Goal: Task Accomplishment & Management: Complete application form

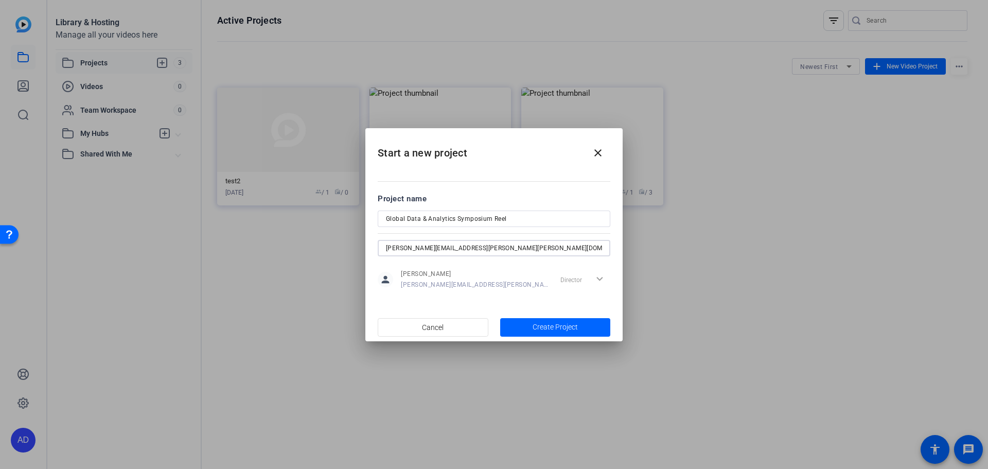
click at [558, 249] on input "[PERSON_NAME][EMAIL_ADDRESS][PERSON_NAME][PERSON_NAME][DOMAIN_NAME]; [PERSON_NA…" at bounding box center [494, 248] width 216 height 12
drag, startPoint x: 412, startPoint y: 247, endPoint x: 604, endPoint y: 249, distance: 192.0
click at [604, 249] on div "[PERSON_NAME][EMAIL_ADDRESS][PERSON_NAME][PERSON_NAME][DOMAIN_NAME]; [PERSON_NA…" at bounding box center [494, 248] width 233 height 16
click at [602, 247] on div "[PERSON_NAME][EMAIL_ADDRESS][PERSON_NAME][PERSON_NAME][DOMAIN_NAME]; [PERSON_NA…" at bounding box center [494, 248] width 233 height 16
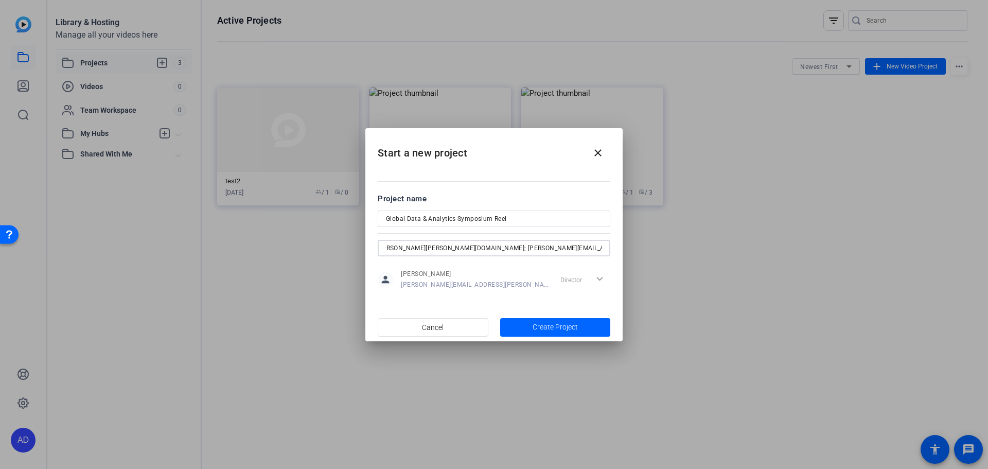
scroll to position [0, 0]
click at [603, 249] on div "[PERSON_NAME][EMAIL_ADDRESS][PERSON_NAME][PERSON_NAME][DOMAIN_NAME]; [PERSON_NA…" at bounding box center [494, 248] width 233 height 16
click at [582, 248] on input "[PERSON_NAME][EMAIL_ADDRESS][PERSON_NAME][PERSON_NAME][DOMAIN_NAME]; [PERSON_NA…" at bounding box center [494, 248] width 216 height 12
drag, startPoint x: 563, startPoint y: 248, endPoint x: 627, endPoint y: 249, distance: 64.9
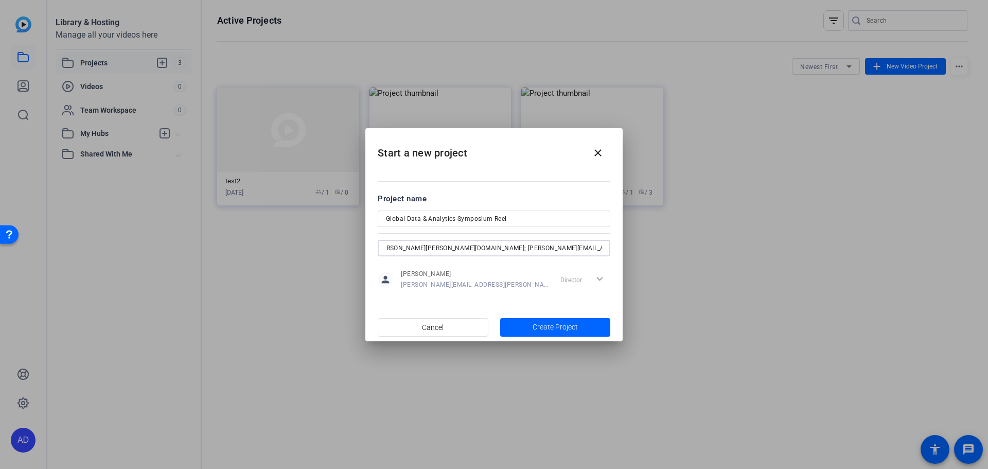
click at [627, 249] on div "Start a new project close Project name Global Data & Analytics Symposium [PERSO…" at bounding box center [494, 234] width 988 height 469
click at [589, 249] on input "[PERSON_NAME][EMAIL_ADDRESS][PERSON_NAME][PERSON_NAME][DOMAIN_NAME]; [PERSON_NA…" at bounding box center [494, 248] width 216 height 12
click at [601, 247] on input "[PERSON_NAME][EMAIL_ADDRESS][PERSON_NAME][PERSON_NAME][DOMAIN_NAME]; [PERSON_NA…" at bounding box center [494, 248] width 216 height 12
drag, startPoint x: 431, startPoint y: 247, endPoint x: 358, endPoint y: 248, distance: 72.6
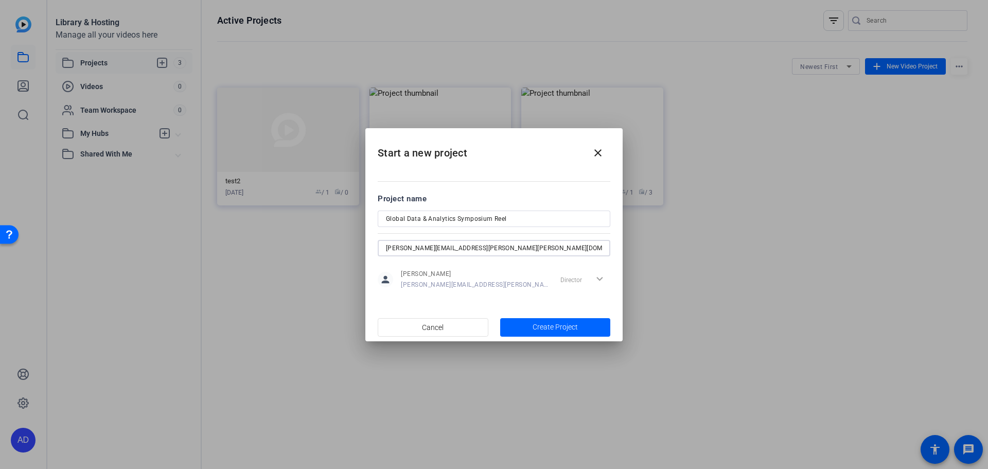
click at [358, 248] on div "Start a new project close Project name Global Data & Analytics Symposium [PERSO…" at bounding box center [494, 234] width 988 height 469
click at [517, 248] on input "[PERSON_NAME][EMAIL_ADDRESS][PERSON_NAME][PERSON_NAME][DOMAIN_NAME]; [PERSON_NA…" at bounding box center [494, 248] width 216 height 12
drag, startPoint x: 547, startPoint y: 248, endPoint x: 608, endPoint y: 250, distance: 61.3
click at [608, 250] on div "[PERSON_NAME][EMAIL_ADDRESS][PERSON_NAME][PERSON_NAME][DOMAIN_NAME]; [PERSON_NA…" at bounding box center [494, 248] width 233 height 16
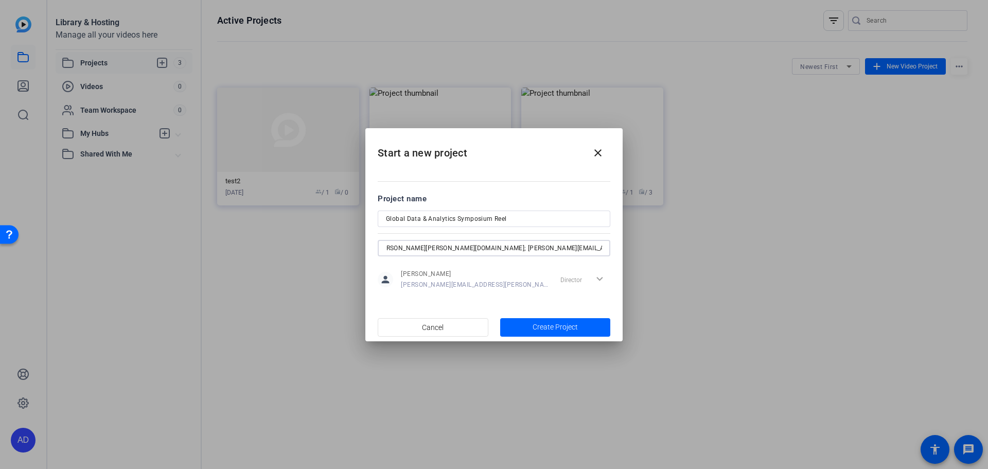
click at [488, 246] on input "[PERSON_NAME][EMAIL_ADDRESS][PERSON_NAME][PERSON_NAME][DOMAIN_NAME]; [PERSON_NA…" at bounding box center [494, 248] width 216 height 12
click at [545, 248] on input "[PERSON_NAME][EMAIL_ADDRESS][PERSON_NAME][PERSON_NAME][DOMAIN_NAME]; [PERSON_NA…" at bounding box center [494, 248] width 216 height 12
click at [601, 249] on input "[PERSON_NAME][EMAIL_ADDRESS][PERSON_NAME][PERSON_NAME][DOMAIN_NAME]; [PERSON_NA…" at bounding box center [494, 248] width 216 height 12
paste input "[PERSON_NAME][EMAIL_ADDRESS][PERSON_NAME][PERSON_NAME][DOMAIN_NAME]"
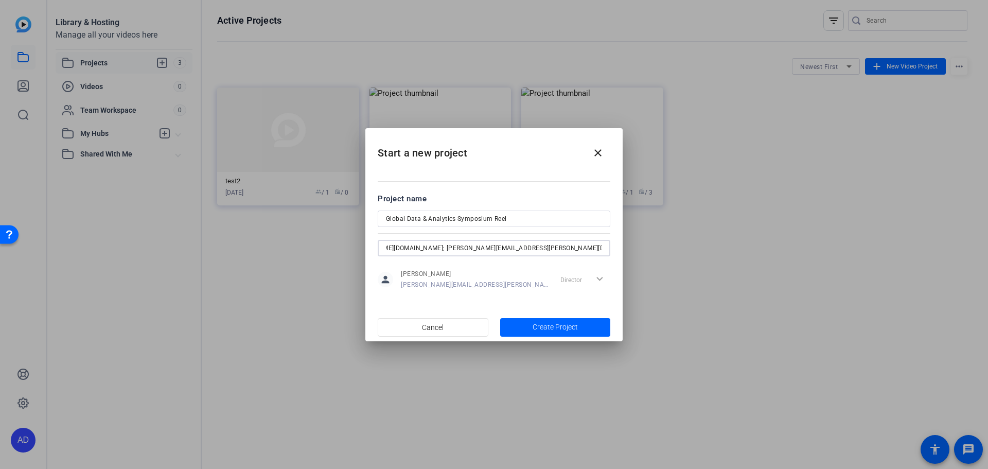
drag, startPoint x: 426, startPoint y: 248, endPoint x: 475, endPoint y: 263, distance: 51.1
click at [426, 248] on input "[PERSON_NAME][EMAIL_ADDRESS][PERSON_NAME][PERSON_NAME][DOMAIN_NAME]; [PERSON_NA…" at bounding box center [494, 248] width 216 height 12
drag, startPoint x: 450, startPoint y: 247, endPoint x: 347, endPoint y: 244, distance: 103.5
click at [347, 244] on div "Start a new project close Project name Global Data & Analytics Symposium [PERSO…" at bounding box center [494, 234] width 988 height 469
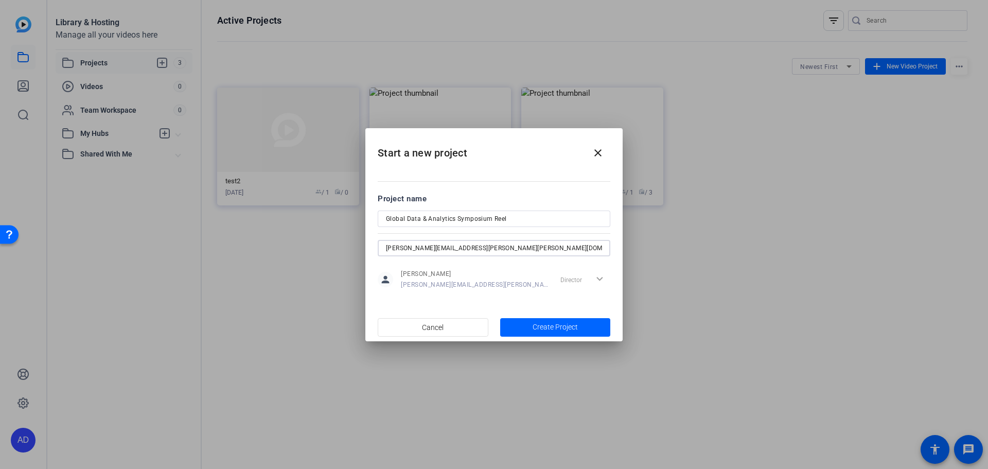
click at [455, 246] on input "[PERSON_NAME][EMAIL_ADDRESS][PERSON_NAME][PERSON_NAME][DOMAIN_NAME]; [PERSON_NA…" at bounding box center [494, 248] width 216 height 12
drag, startPoint x: 570, startPoint y: 248, endPoint x: 537, endPoint y: 247, distance: 33.0
click at [643, 253] on div "Start a new project close Project name Global Data & Analytics Symposium [PERSO…" at bounding box center [494, 234] width 988 height 469
click at [530, 246] on input "[PERSON_NAME][EMAIL_ADDRESS][PERSON_NAME][PERSON_NAME][DOMAIN_NAME]; [PERSON_NA…" at bounding box center [494, 248] width 216 height 12
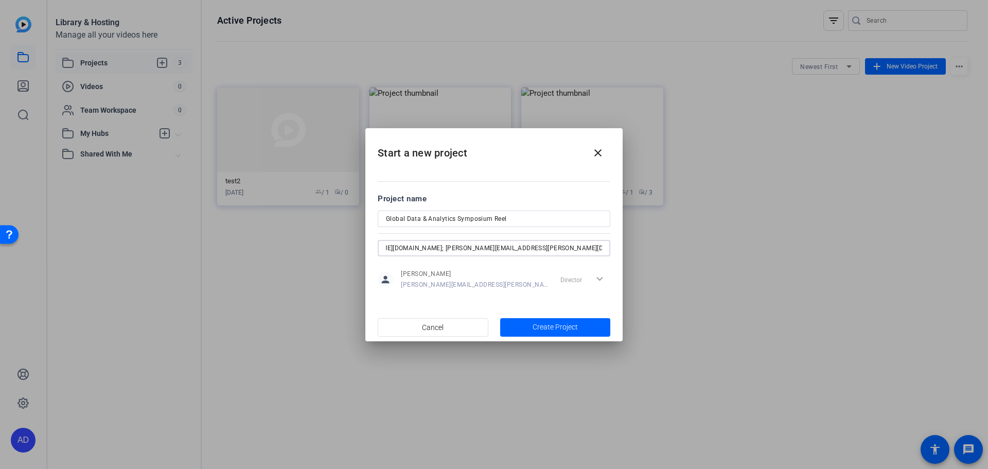
drag, startPoint x: 520, startPoint y: 247, endPoint x: 532, endPoint y: 249, distance: 12.6
click at [521, 247] on input "[PERSON_NAME][EMAIL_ADDRESS][PERSON_NAME][PERSON_NAME][DOMAIN_NAME]; [PERSON_NA…" at bounding box center [494, 248] width 216 height 12
drag, startPoint x: 425, startPoint y: 245, endPoint x: 460, endPoint y: 253, distance: 35.8
click at [425, 244] on input "[PERSON_NAME][EMAIL_ADDRESS][PERSON_NAME][PERSON_NAME][DOMAIN_NAME]; [PERSON_NA…" at bounding box center [494, 248] width 216 height 12
click at [603, 248] on div "[PERSON_NAME][EMAIL_ADDRESS][PERSON_NAME][PERSON_NAME][DOMAIN_NAME]; [PERSON_NA…" at bounding box center [494, 248] width 233 height 16
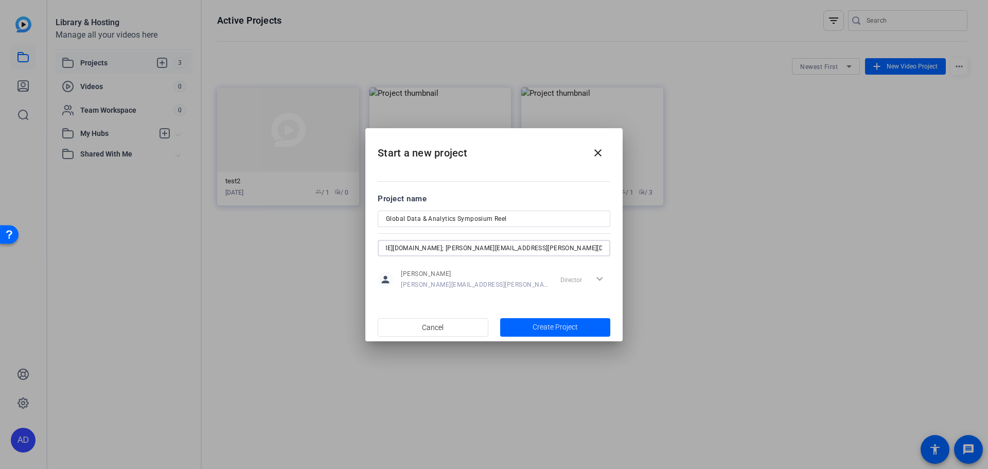
scroll to position [0, 128]
click at [560, 247] on input "[PERSON_NAME][EMAIL_ADDRESS][PERSON_NAME][PERSON_NAME][DOMAIN_NAME]; [PERSON_NA…" at bounding box center [494, 248] width 216 height 12
drag, startPoint x: 486, startPoint y: 247, endPoint x: 607, endPoint y: 248, distance: 121.0
click at [630, 248] on div "Start a new project close Project name Global Data & Analytics Symposium [PERSO…" at bounding box center [494, 234] width 988 height 469
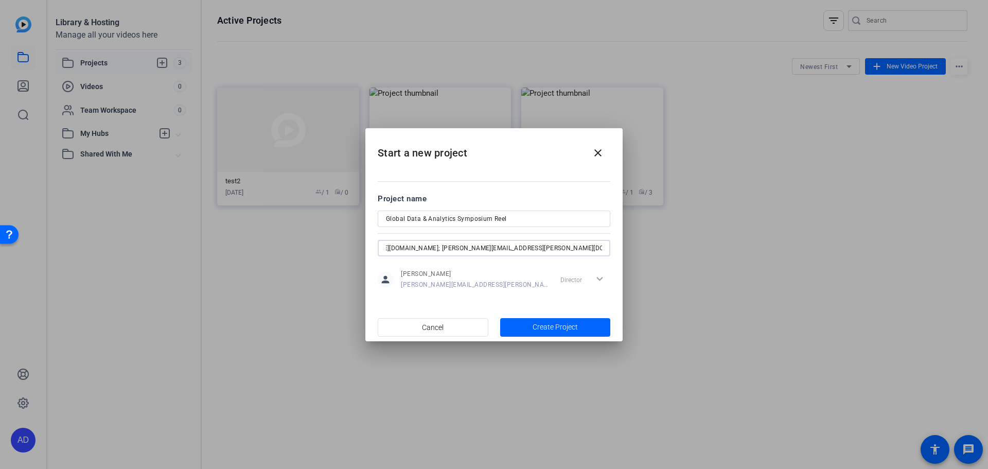
click at [590, 250] on input "[PERSON_NAME][EMAIL_ADDRESS][PERSON_NAME][PERSON_NAME][DOMAIN_NAME]; [PERSON_NA…" at bounding box center [494, 248] width 216 height 12
click at [602, 250] on div "[PERSON_NAME][EMAIL_ADDRESS][PERSON_NAME][PERSON_NAME][DOMAIN_NAME]; [PERSON_NA…" at bounding box center [494, 248] width 233 height 16
drag, startPoint x: 587, startPoint y: 249, endPoint x: 594, endPoint y: 250, distance: 7.7
click at [658, 250] on div "Start a new project close Project name Global Data & Analytics Symposium [PERSO…" at bounding box center [494, 234] width 988 height 469
click at [594, 250] on input "[PERSON_NAME][EMAIL_ADDRESS][PERSON_NAME][PERSON_NAME][DOMAIN_NAME]; [PERSON_NA…" at bounding box center [494, 248] width 216 height 12
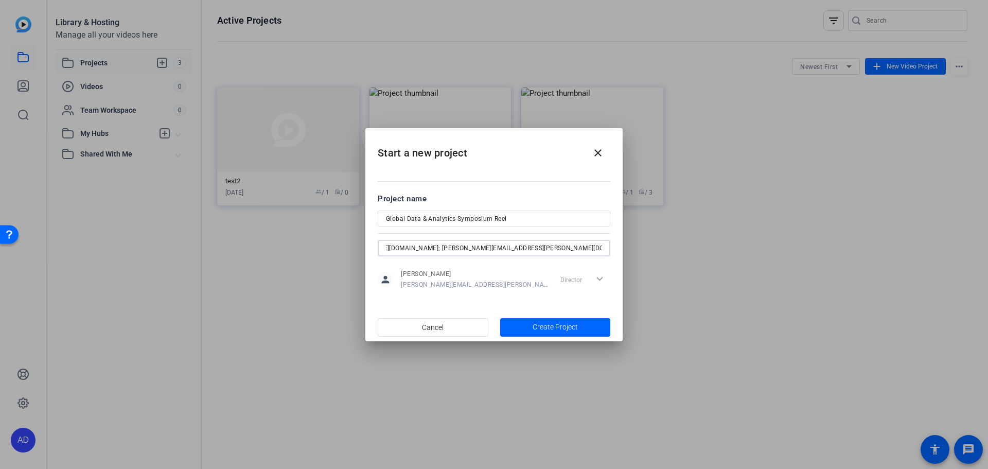
scroll to position [0, 0]
click at [594, 247] on input "[PERSON_NAME][EMAIL_ADDRESS][PERSON_NAME][PERSON_NAME][DOMAIN_NAME]; [PERSON_NA…" at bounding box center [494, 248] width 216 height 12
drag, startPoint x: 561, startPoint y: 248, endPoint x: 629, endPoint y: 248, distance: 67.9
click at [629, 248] on div "Start a new project close Project name Global Data & Analytics Symposium [PERSO…" at bounding box center [494, 234] width 988 height 469
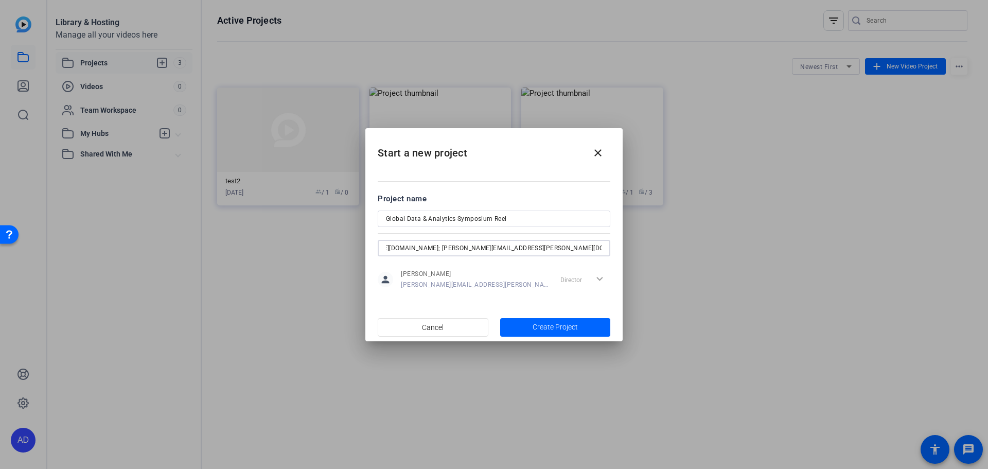
click at [594, 247] on input "[PERSON_NAME][EMAIL_ADDRESS][PERSON_NAME][PERSON_NAME][DOMAIN_NAME]; [PERSON_NA…" at bounding box center [494, 248] width 216 height 12
click at [601, 248] on input "[PERSON_NAME][EMAIL_ADDRESS][PERSON_NAME][PERSON_NAME][DOMAIN_NAME]; [PERSON_NA…" at bounding box center [494, 248] width 216 height 12
paste input "[PERSON_NAME][EMAIL_ADDRESS][PERSON_NAME][DOMAIN_NAME]"
type input "[PERSON_NAME][EMAIL_ADDRESS][PERSON_NAME][PERSON_NAME][DOMAIN_NAME]; [PERSON_NA…"
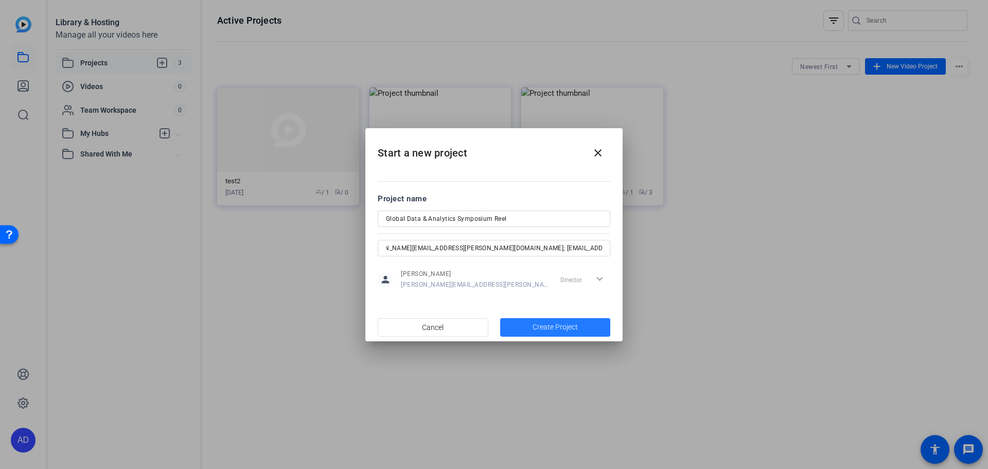
scroll to position [0, 0]
click at [556, 329] on span "Create Project" at bounding box center [555, 327] width 45 height 11
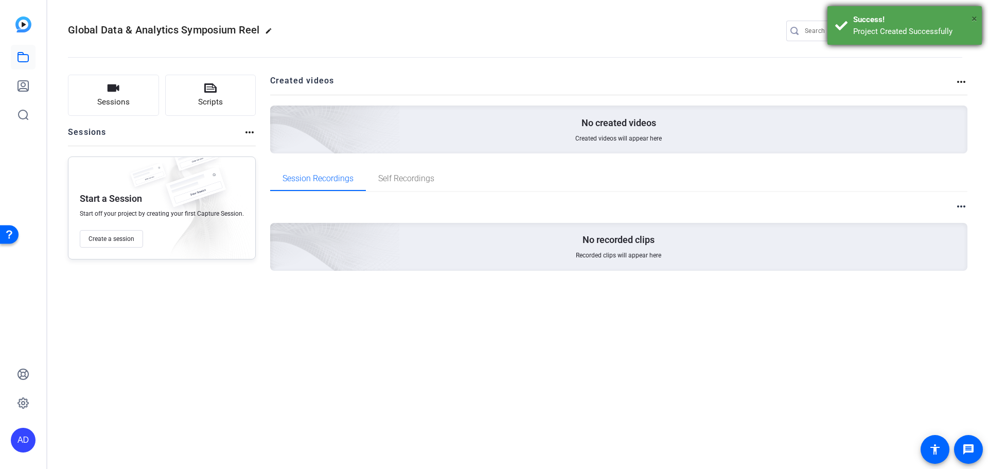
click at [974, 17] on span "×" at bounding box center [975, 18] width 6 height 12
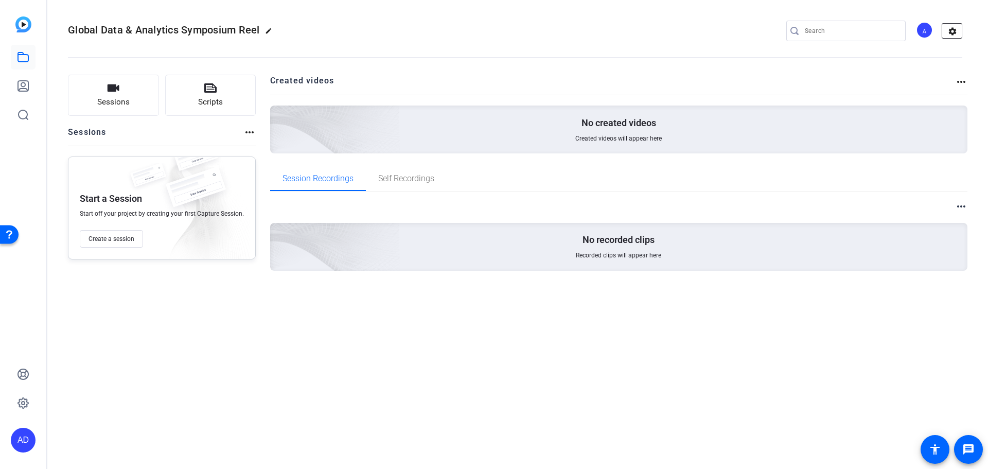
click at [955, 28] on mat-icon "settings" at bounding box center [952, 31] width 21 height 15
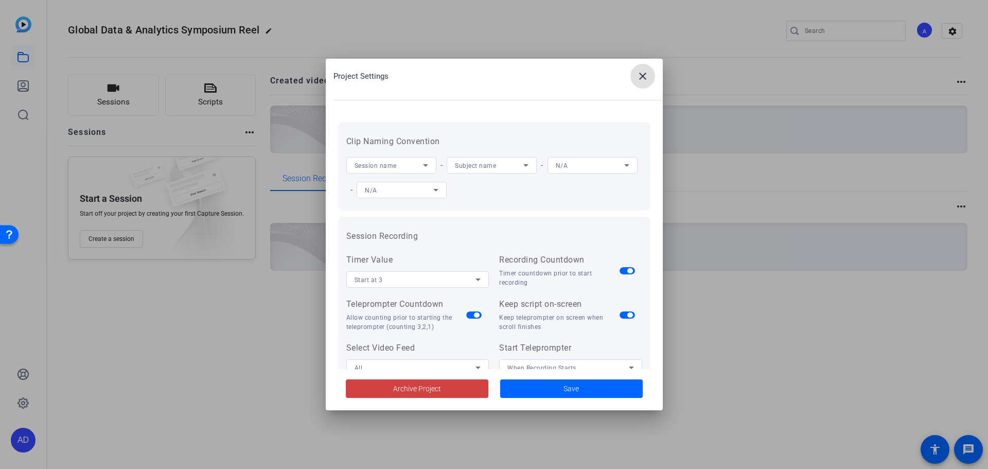
click at [524, 170] on icon at bounding box center [526, 165] width 12 height 12
click at [527, 166] on div at bounding box center [494, 234] width 988 height 469
click at [439, 191] on icon at bounding box center [435, 190] width 5 height 3
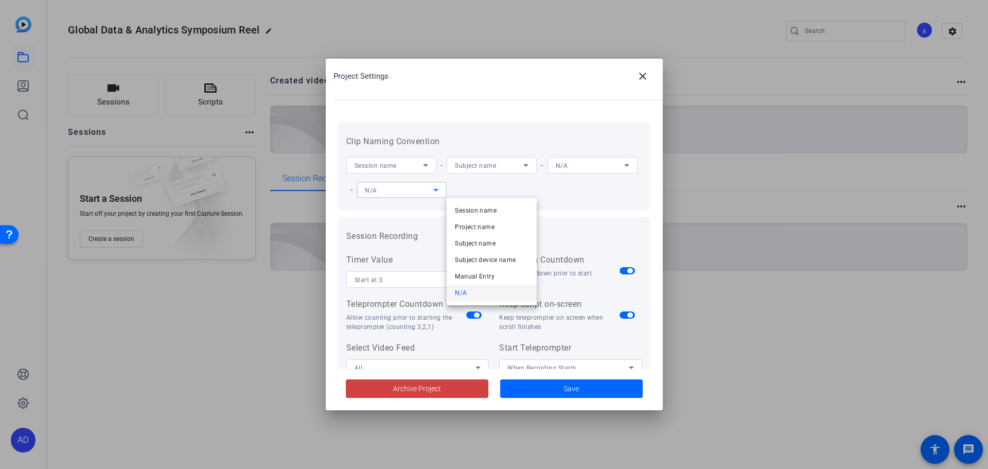
click at [527, 190] on div at bounding box center [494, 234] width 988 height 469
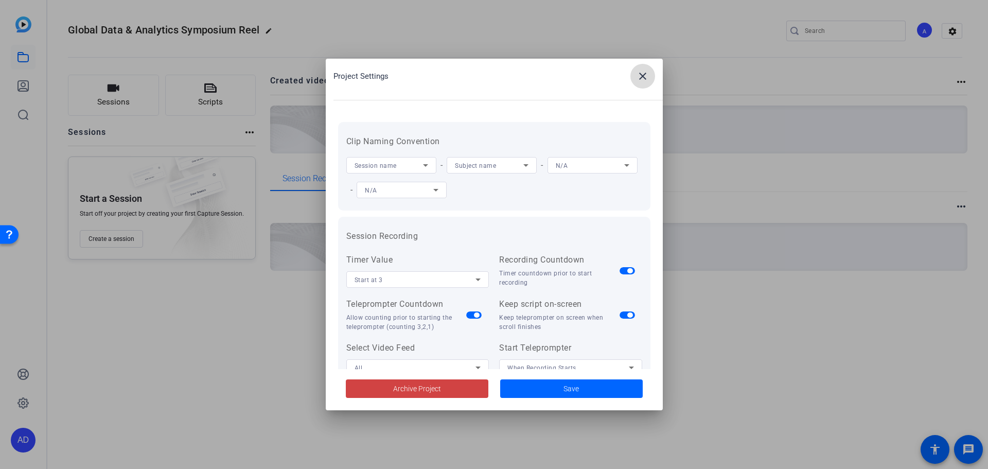
click at [637, 74] on mat-icon "close" at bounding box center [643, 76] width 12 height 12
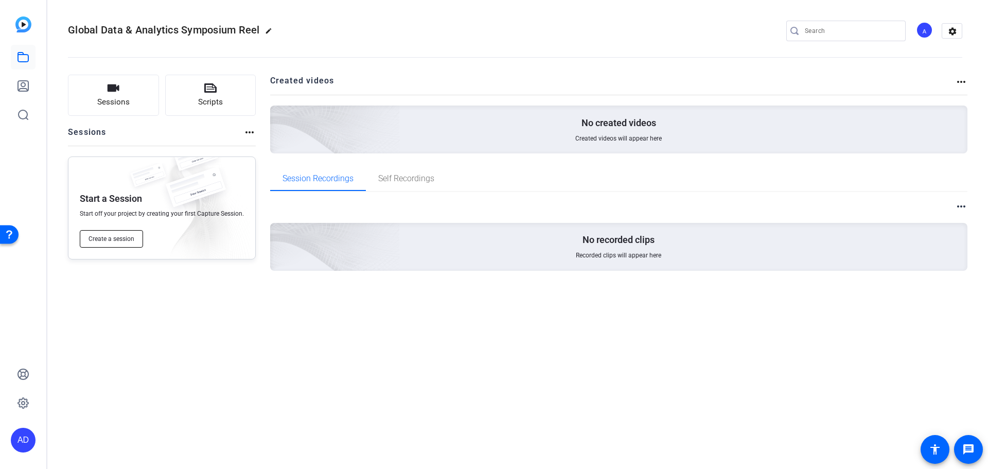
click at [125, 239] on span "Create a session" at bounding box center [112, 239] width 46 height 8
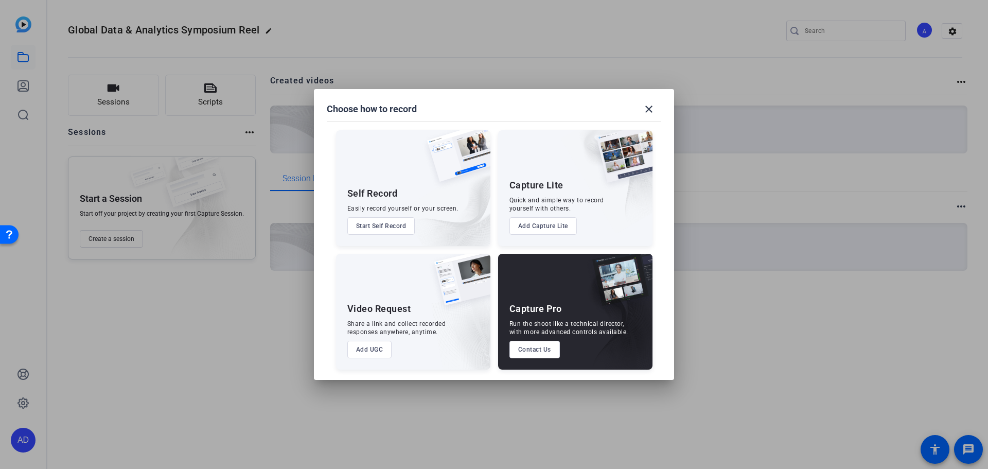
click at [369, 351] on button "Add UGC" at bounding box center [369, 349] width 45 height 17
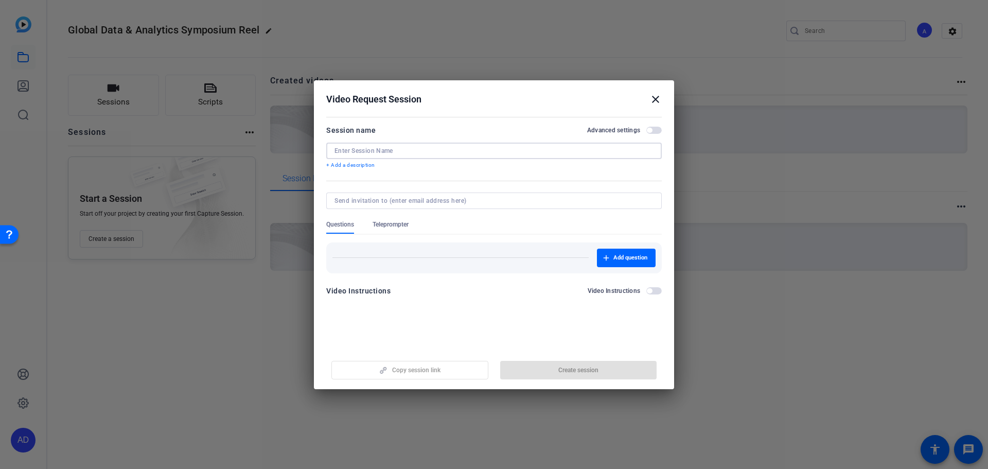
click at [422, 150] on input at bounding box center [494, 151] width 319 height 8
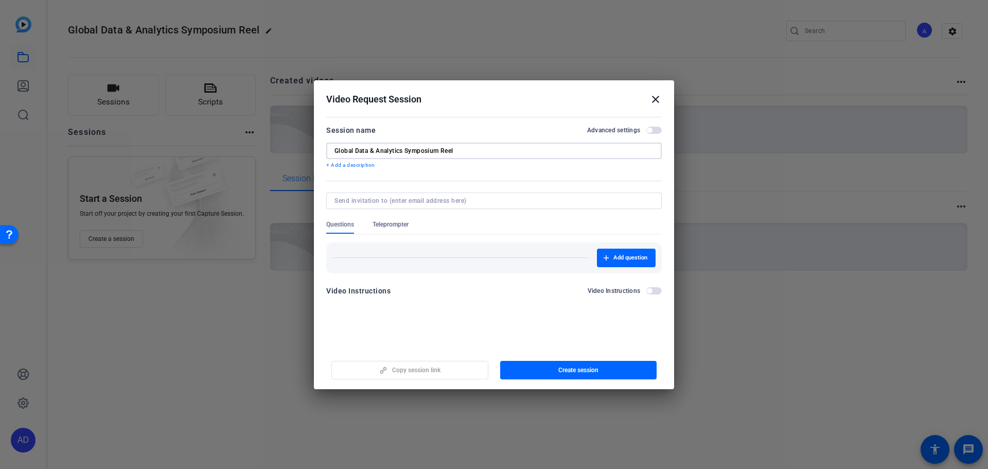
type input "Global Data & Analytics Symposium Reel"
click at [452, 202] on input at bounding box center [492, 201] width 315 height 8
click at [407, 203] on input at bounding box center [492, 201] width 315 height 8
paste input "[PERSON_NAME] <[EMAIL_ADDRESS][DOMAIN_NAME]>; [PERSON_NAME] <[PERSON_NAME][EMAI…"
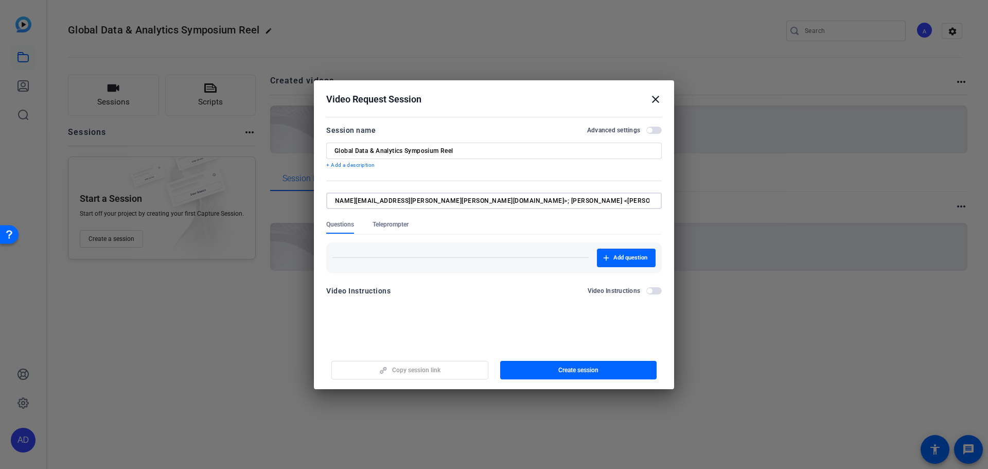
drag, startPoint x: 566, startPoint y: 199, endPoint x: 529, endPoint y: 204, distance: 36.8
click at [520, 201] on input "[PERSON_NAME] <[EMAIL_ADDRESS][DOMAIN_NAME]>; [PERSON_NAME] <[PERSON_NAME][EMAI…" at bounding box center [492, 201] width 315 height 8
type input "[PERSON_NAME] <[EMAIL_ADDRESS][DOMAIN_NAME]>; [PERSON_NAME] <[PERSON_NAME][EMAI…"
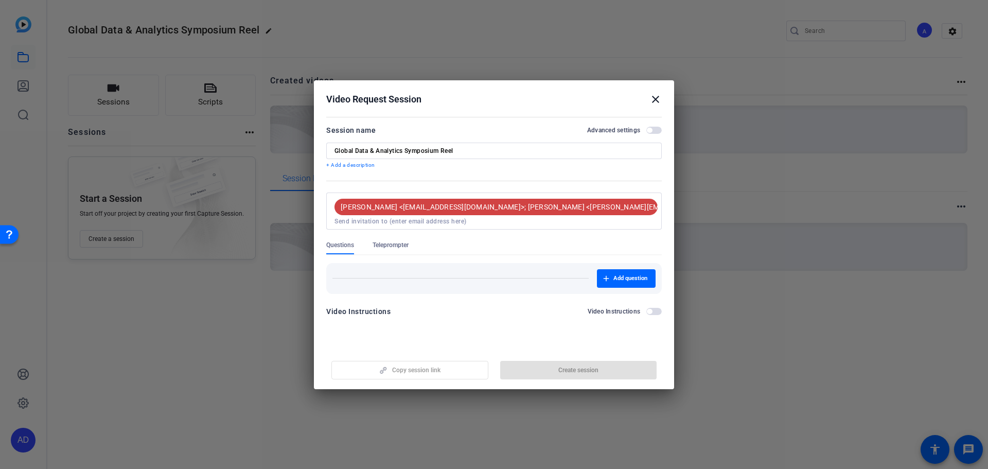
click at [658, 200] on div "[PERSON_NAME] <[EMAIL_ADDRESS][DOMAIN_NAME]>; [PERSON_NAME] <[PERSON_NAME][EMAI…" at bounding box center [494, 210] width 336 height 37
click at [469, 221] on input at bounding box center [494, 221] width 319 height 8
drag, startPoint x: 527, startPoint y: 219, endPoint x: 344, endPoint y: 200, distance: 183.7
click at [344, 200] on div "[PERSON_NAME] <[EMAIL_ADDRESS][DOMAIN_NAME]>; [PERSON_NAME] <[PERSON_NAME][EMAI…" at bounding box center [491, 211] width 323 height 29
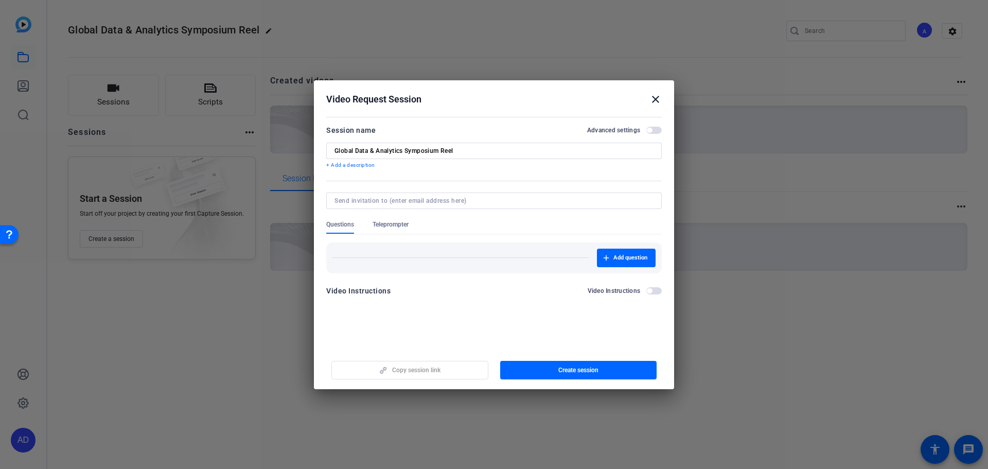
drag, startPoint x: 398, startPoint y: 210, endPoint x: 397, endPoint y: 203, distance: 6.8
click at [397, 203] on input at bounding box center [492, 201] width 315 height 8
click at [394, 203] on input at bounding box center [492, 201] width 315 height 8
paste input "[EMAIL_ADDRESS][DOMAIN_NAME]"
type input "[EMAIL_ADDRESS][DOMAIN_NAME]"
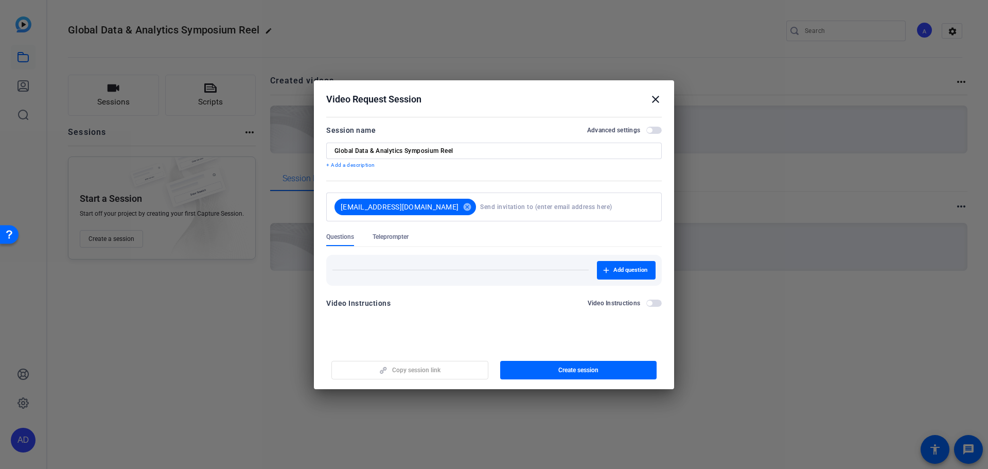
click at [480, 203] on input at bounding box center [564, 207] width 169 height 21
paste input "[PERSON_NAME][EMAIL_ADDRESS][PERSON_NAME][DOMAIN_NAME]"
type input "[PERSON_NAME][EMAIL_ADDRESS][PERSON_NAME][DOMAIN_NAME]"
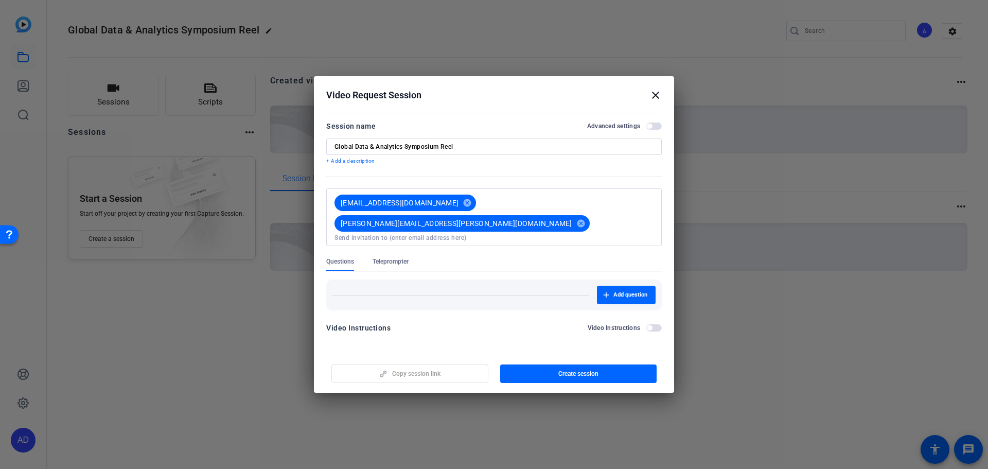
click at [575, 234] on input at bounding box center [494, 238] width 319 height 8
paste input "[EMAIL_ADDRESS][PERSON_NAME][PERSON_NAME][DOMAIN_NAME]"
type input "[EMAIL_ADDRESS][PERSON_NAME][PERSON_NAME][DOMAIN_NAME]"
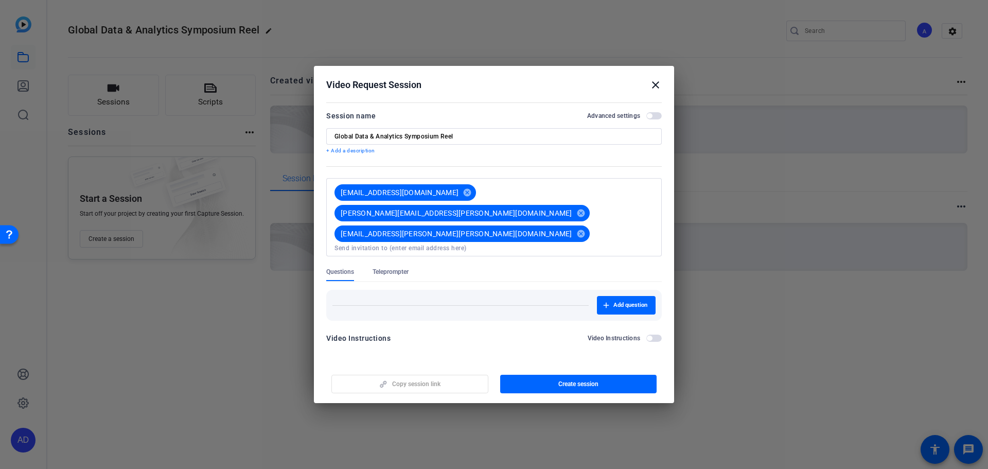
click at [488, 244] on input at bounding box center [494, 248] width 319 height 8
paste input "[PERSON_NAME][EMAIL_ADDRESS][DOMAIN_NAME]"
type input "[PERSON_NAME][EMAIL_ADDRESS][DOMAIN_NAME]"
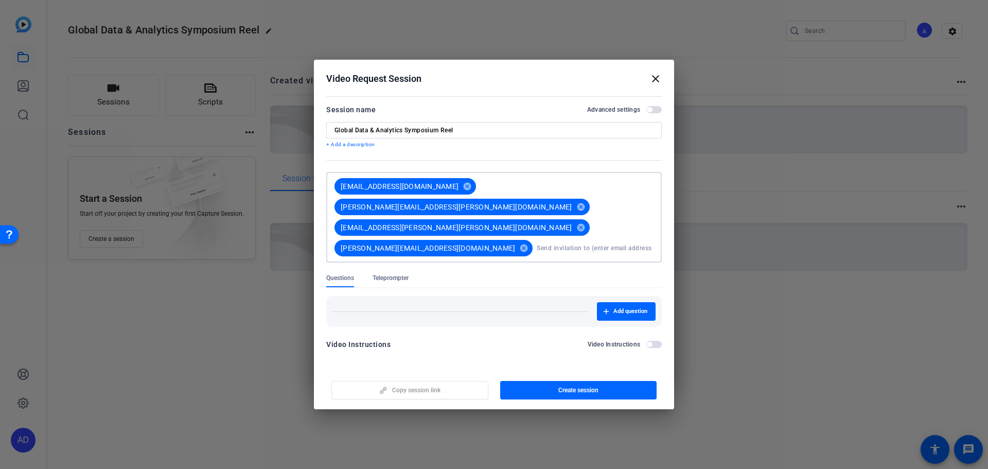
click at [537, 240] on input at bounding box center [595, 248] width 117 height 21
paste input "[PERSON_NAME][EMAIL_ADDRESS][PERSON_NAME][PERSON_NAME][DOMAIN_NAME]"
type input "[PERSON_NAME][EMAIL_ADDRESS][PERSON_NAME][PERSON_NAME][DOMAIN_NAME]"
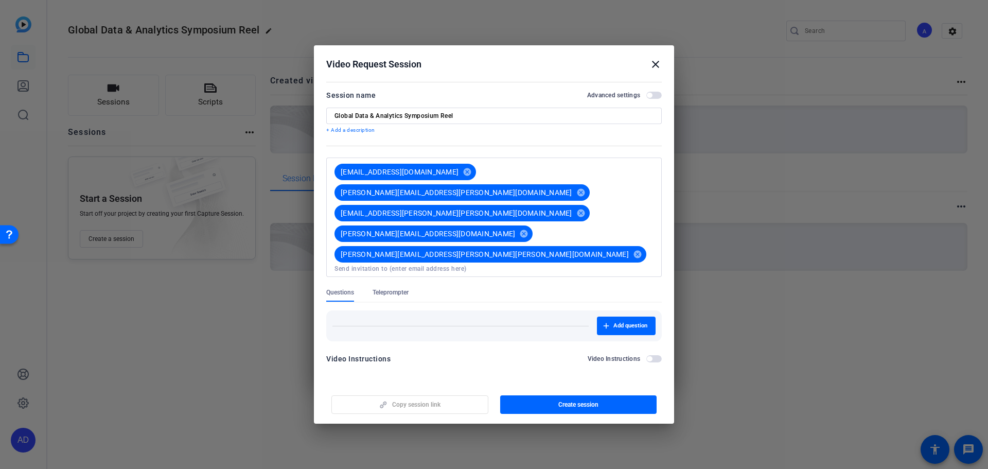
click at [506, 265] on input at bounding box center [494, 269] width 319 height 8
paste input "[PERSON_NAME][EMAIL_ADDRESS][PERSON_NAME][PERSON_NAME][DOMAIN_NAME]"
type input "[PERSON_NAME][EMAIL_ADDRESS][PERSON_NAME][PERSON_NAME][DOMAIN_NAME]"
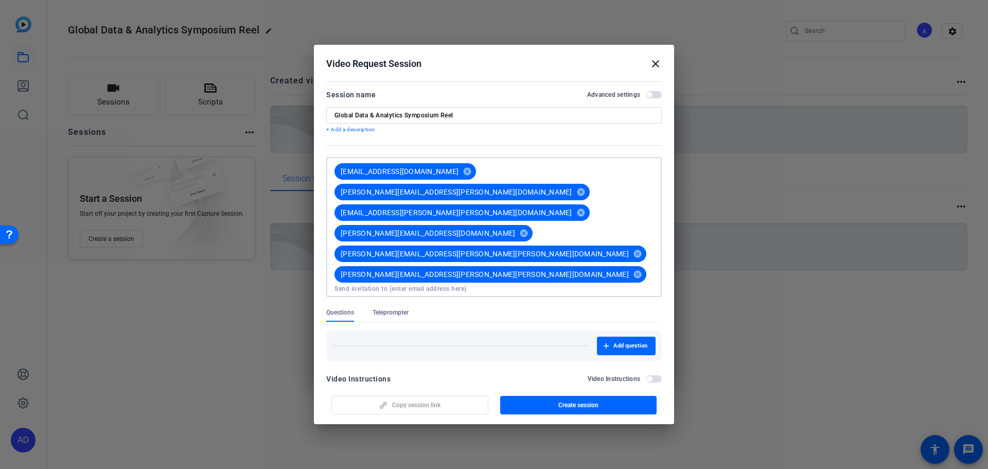
click at [656, 375] on span "button" at bounding box center [653, 378] width 15 height 7
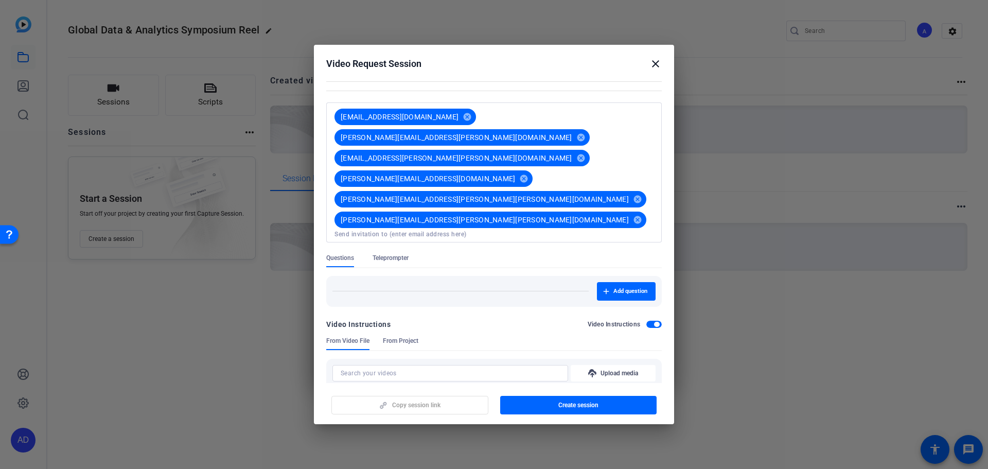
scroll to position [55, 0]
click at [399, 336] on span "From Project" at bounding box center [401, 340] width 36 height 8
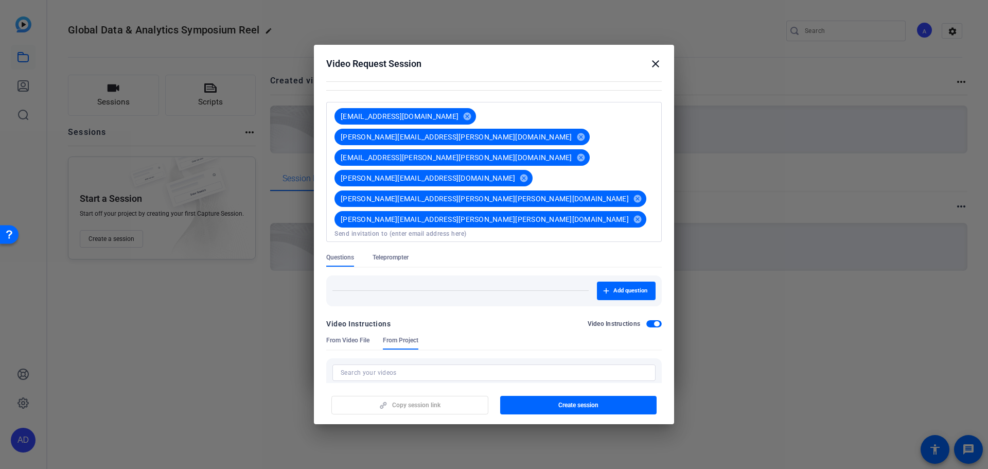
click at [353, 336] on span "From Video File" at bounding box center [347, 340] width 43 height 8
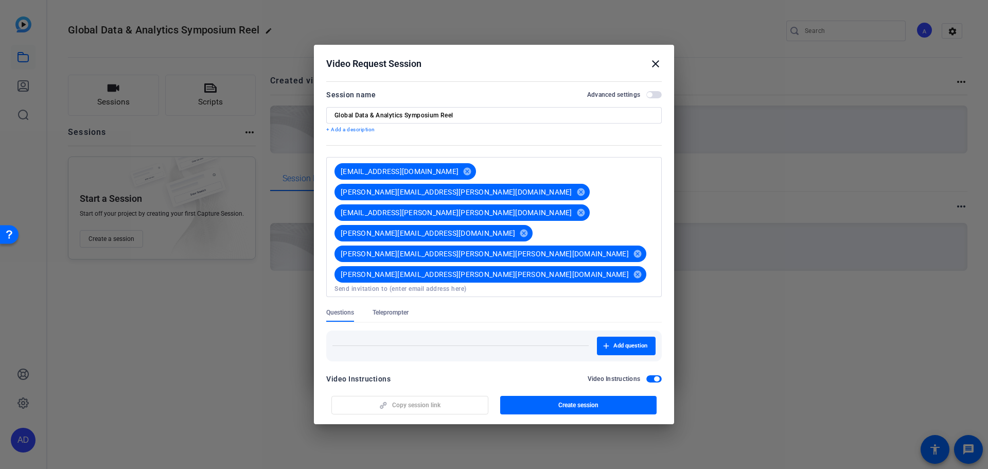
click at [654, 376] on span "button" at bounding box center [656, 378] width 5 height 5
click at [394, 308] on span "Teleprompter" at bounding box center [391, 312] width 36 height 8
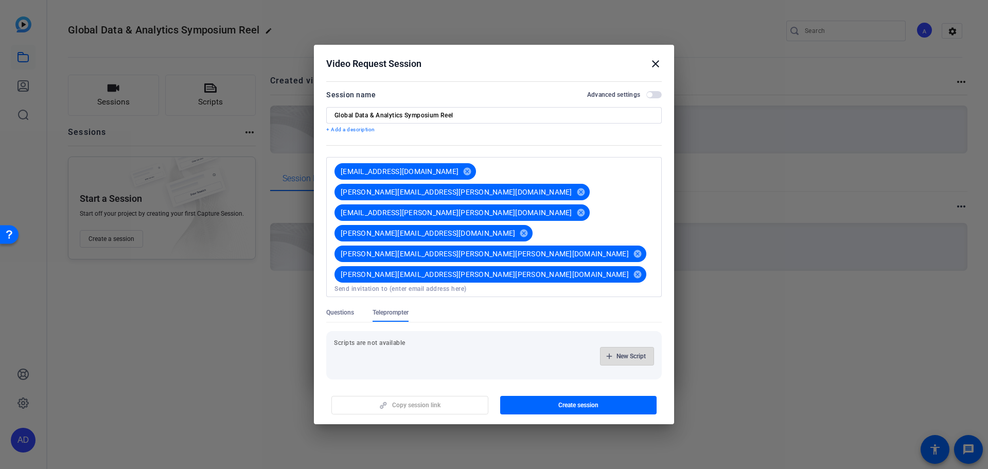
click at [611, 353] on icon "button" at bounding box center [609, 356] width 6 height 6
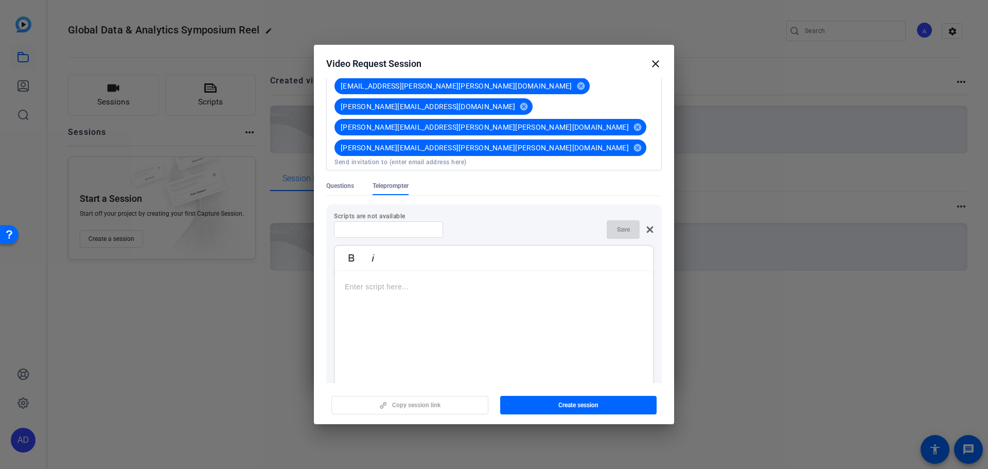
scroll to position [150, 0]
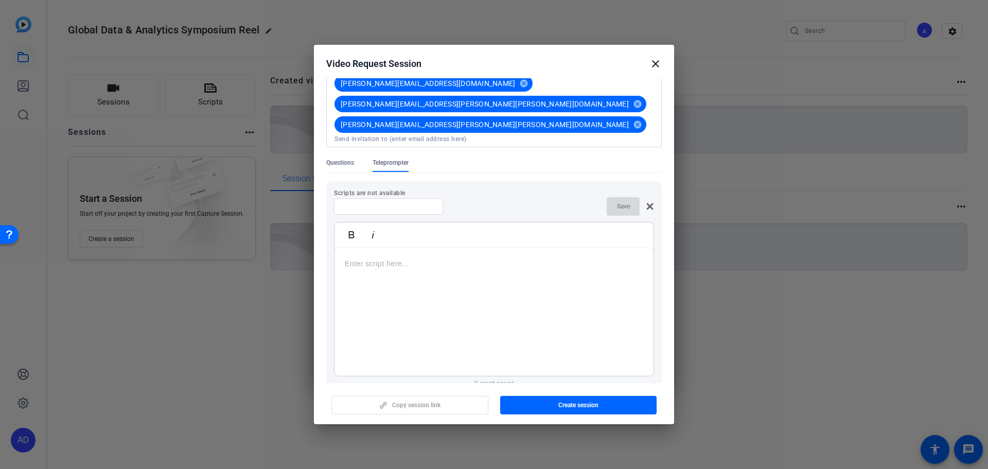
click at [418, 258] on p at bounding box center [494, 263] width 299 height 11
click at [646, 202] on icon at bounding box center [650, 206] width 8 height 8
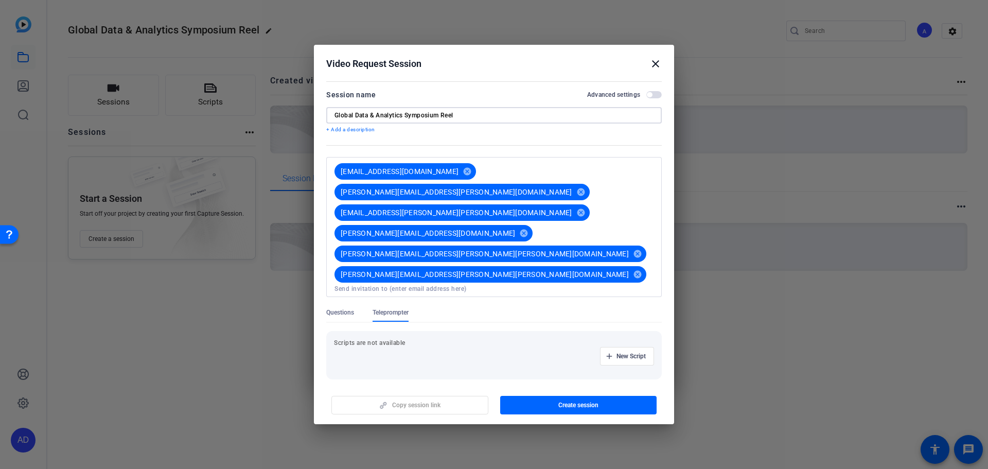
click at [479, 119] on input "Global Data & Analytics Symposium Reel" at bounding box center [494, 115] width 319 height 8
click at [442, 119] on input "Global Data & Analytics Symposium Reel" at bounding box center [494, 115] width 319 height 8
type input "Global Data & Analytics Symposium Opening Video"
click at [370, 361] on mat-dialog-content "Session name Advanced settings Global Data & Analytics Symposium Opening Video …" at bounding box center [494, 230] width 360 height 305
click at [402, 393] on div "Copy session link Create session" at bounding box center [494, 401] width 336 height 26
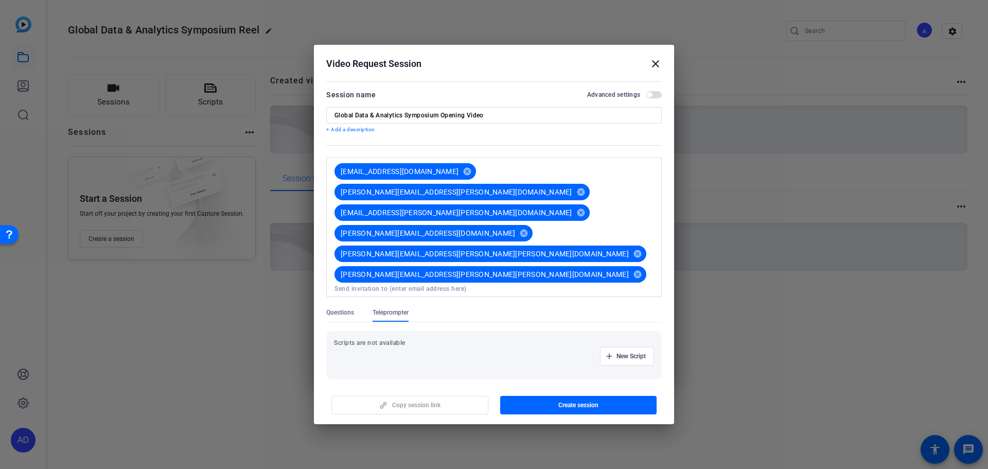
click at [651, 97] on span "button" at bounding box center [649, 94] width 5 height 5
click at [650, 98] on span "button" at bounding box center [653, 94] width 15 height 7
click at [443, 396] on div "Copy session link Create session" at bounding box center [494, 401] width 336 height 26
click at [428, 347] on div "New Script" at bounding box center [494, 356] width 320 height 19
click at [423, 392] on div "Copy session link Create session" at bounding box center [494, 401] width 336 height 26
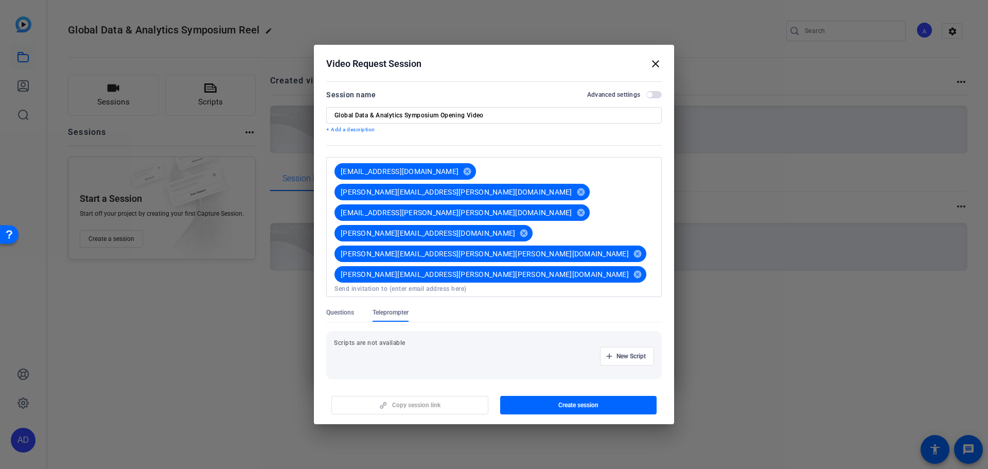
click at [671, 238] on mat-dialog-content "Session name Advanced settings Global Data & Analytics Symposium Opening Video …" at bounding box center [494, 230] width 360 height 305
click at [586, 401] on span "Create session" at bounding box center [578, 405] width 40 height 8
click at [656, 70] on mat-icon "close" at bounding box center [656, 64] width 12 height 12
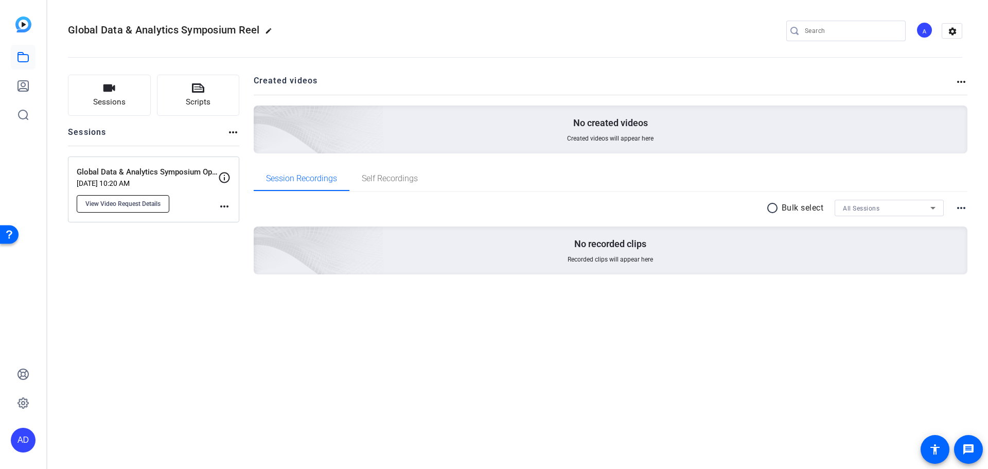
click at [119, 204] on span "View Video Request Details" at bounding box center [122, 204] width 75 height 8
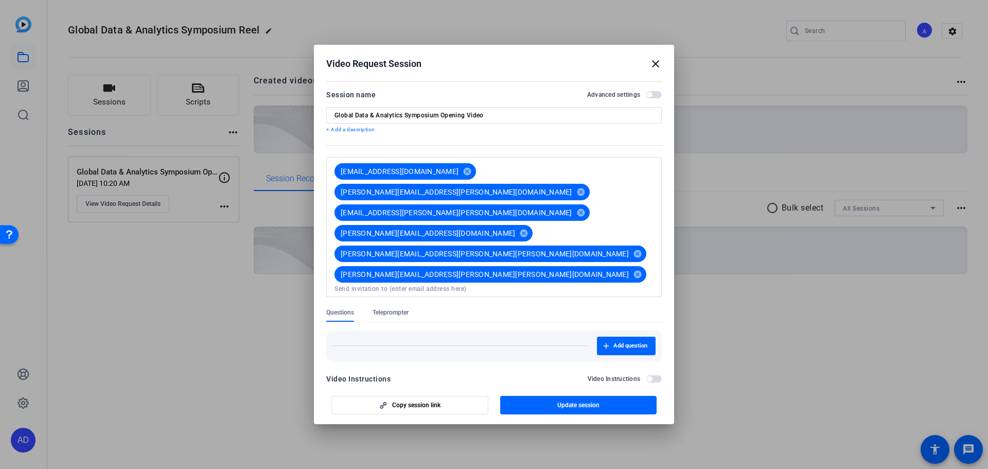
click at [655, 70] on mat-icon "close" at bounding box center [656, 64] width 12 height 12
